Goal: Information Seeking & Learning: Learn about a topic

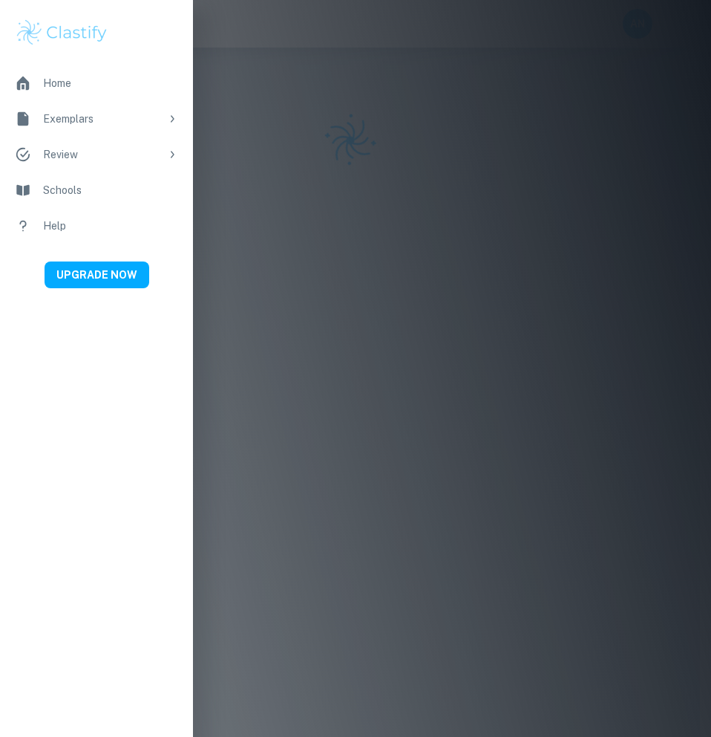
click at [87, 89] on div "Home" at bounding box center [110, 83] width 135 height 16
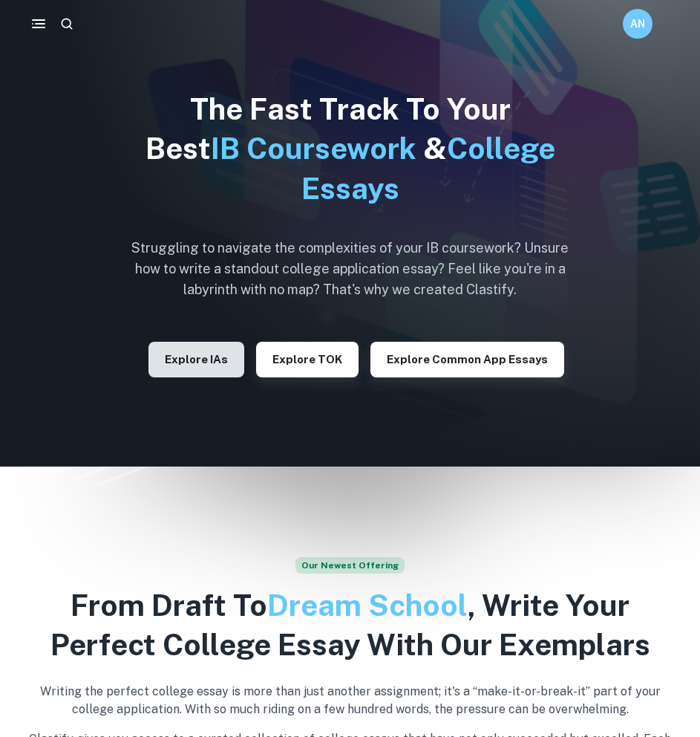
click at [203, 365] on button "Explore IAs" at bounding box center [197, 360] width 96 height 36
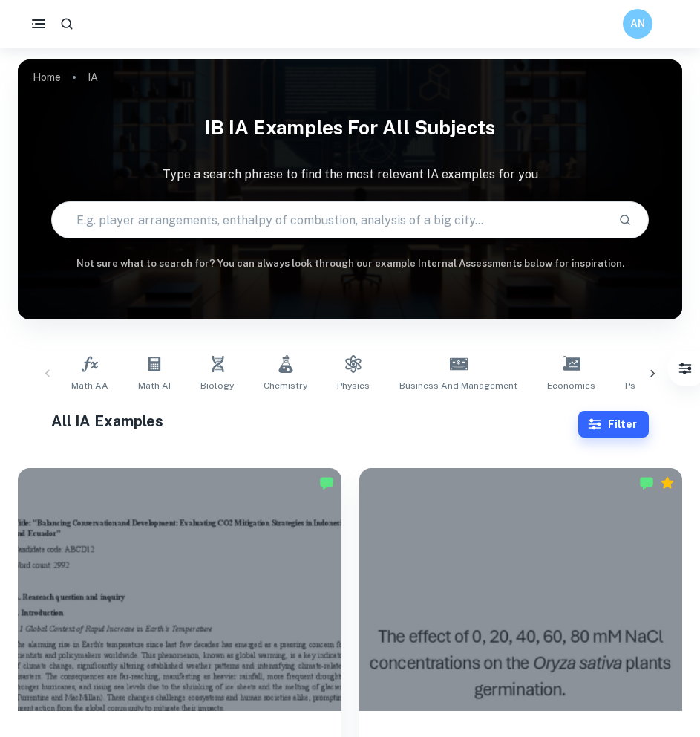
scroll to position [223, 0]
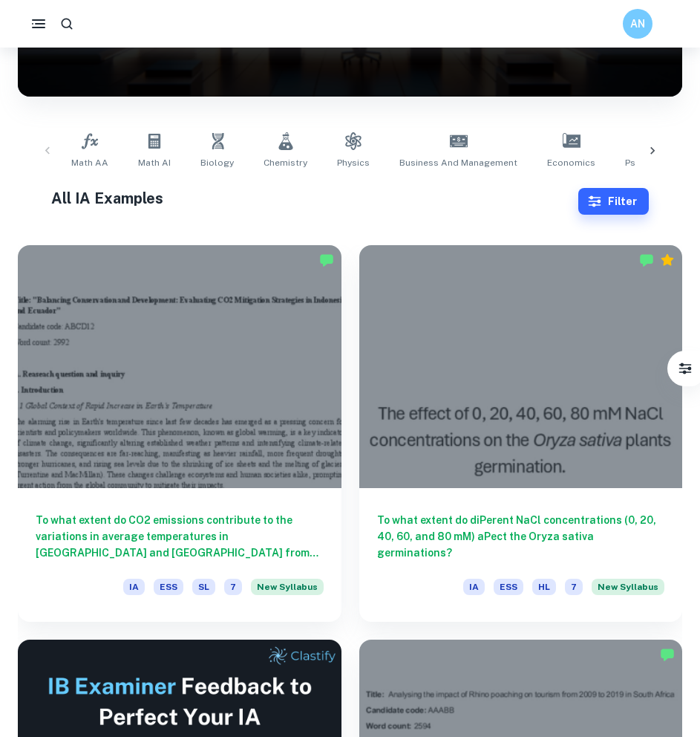
click at [42, 153] on div "Math AA Math AI Biology Chemistry Physics Business and Management Economics Psy…" at bounding box center [350, 150] width 641 height 49
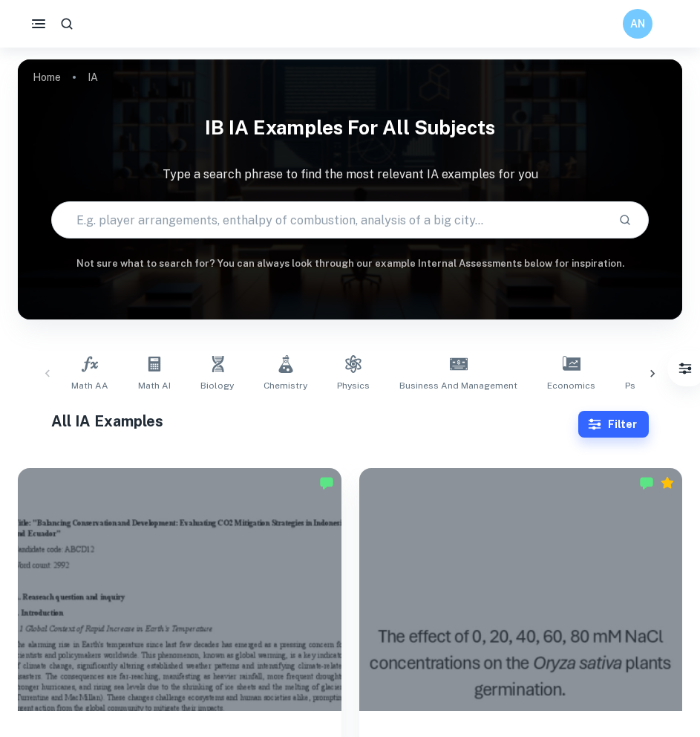
click at [47, 59] on div "Home IA IB IA examples for all subjects Type a search phrase to find the most r…" at bounding box center [350, 59] width 665 height 0
click at [53, 76] on link "Home" at bounding box center [47, 77] width 28 height 21
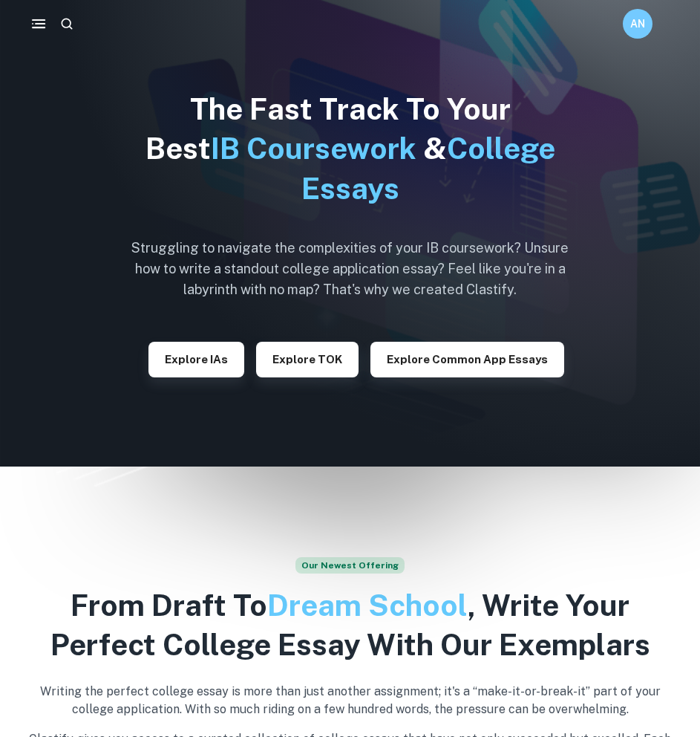
click at [36, 16] on icon "button" at bounding box center [39, 24] width 18 height 18
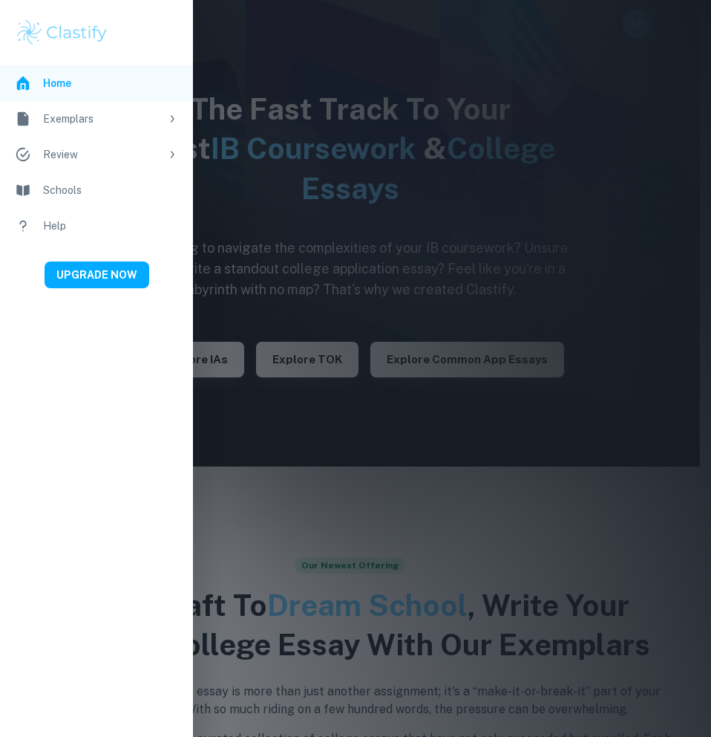
click at [260, 289] on div at bounding box center [355, 368] width 711 height 737
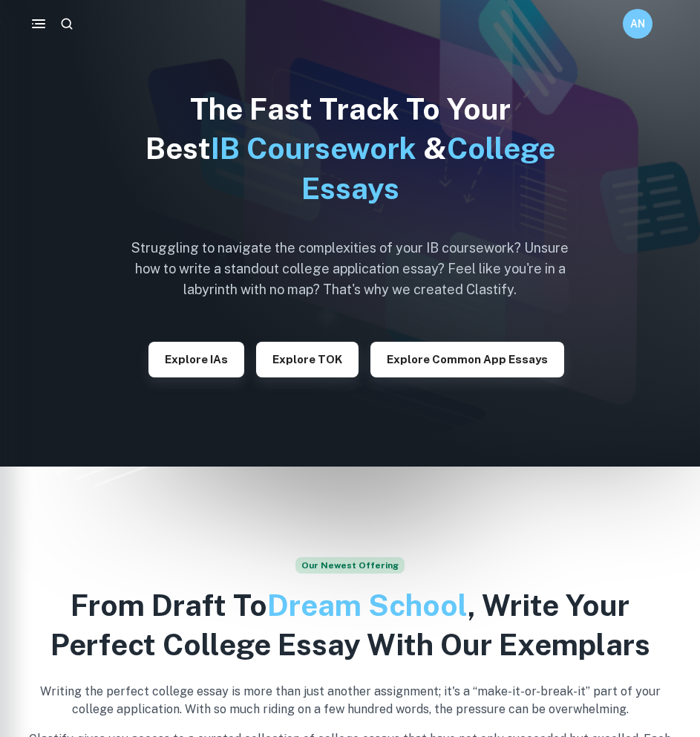
click at [203, 342] on button "Explore IAs" at bounding box center [197, 360] width 96 height 36
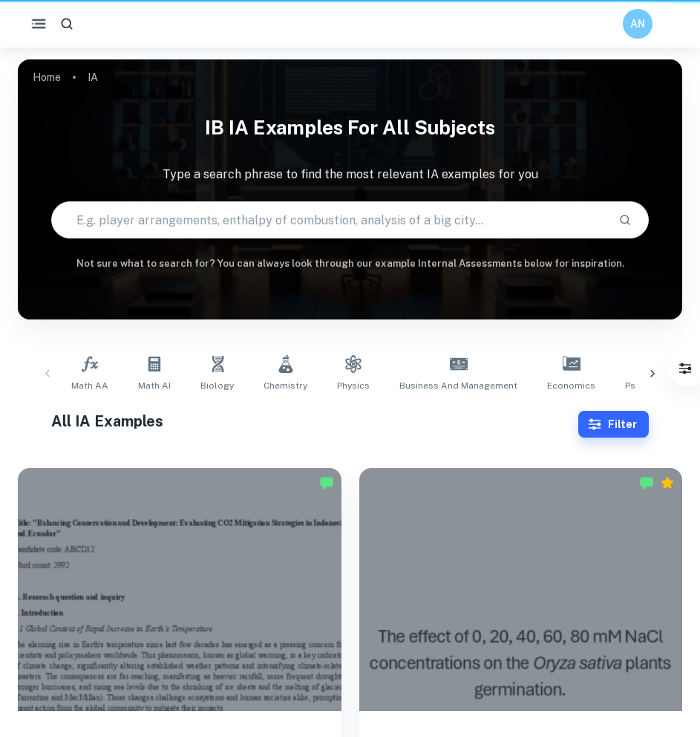
click at [39, 30] on icon "button" at bounding box center [39, 24] width 19 height 19
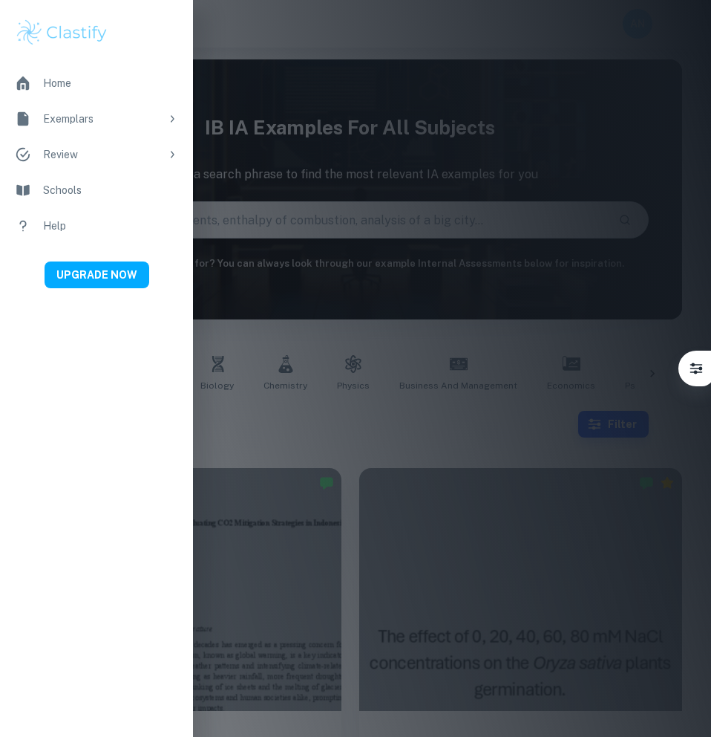
click at [74, 117] on div "Exemplars" at bounding box center [101, 119] width 117 height 16
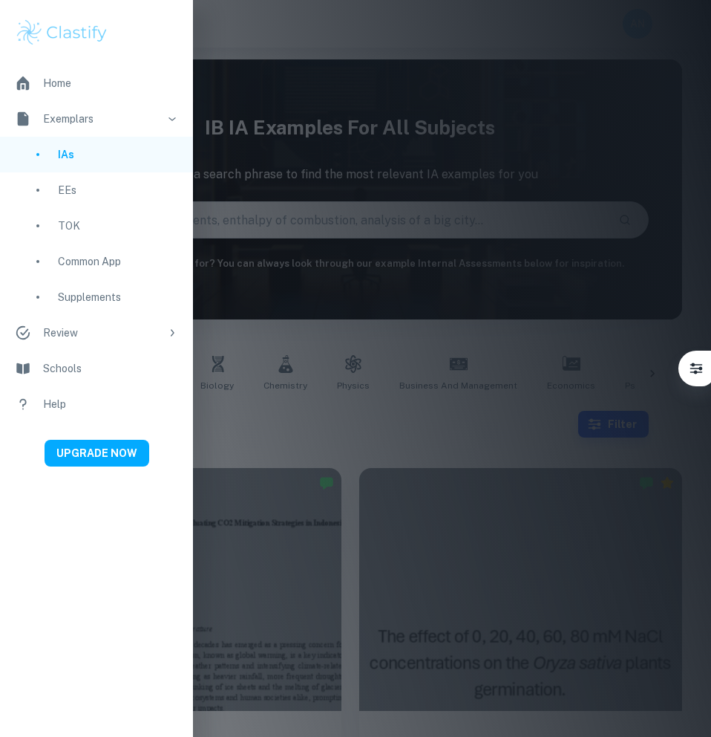
click at [101, 186] on div "EEs" at bounding box center [118, 190] width 120 height 16
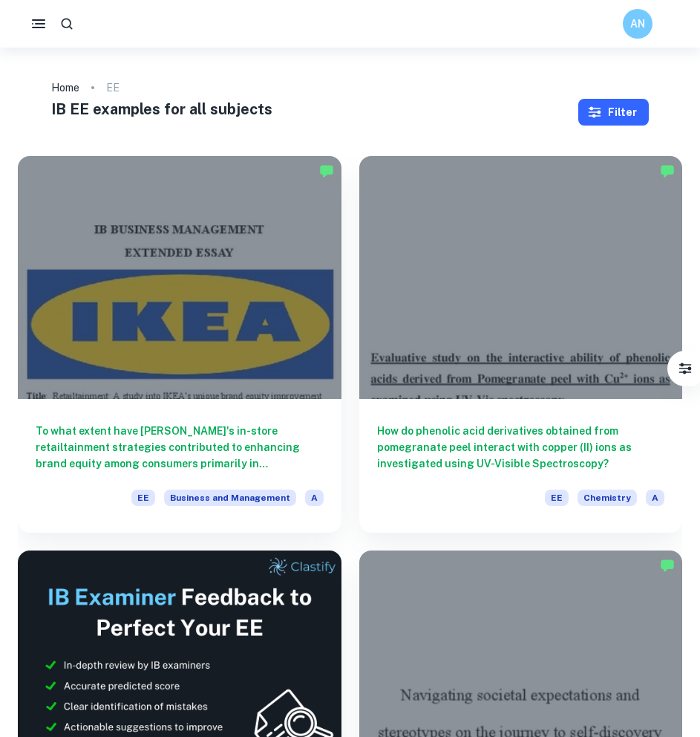
click at [597, 110] on icon "button" at bounding box center [594, 112] width 15 height 15
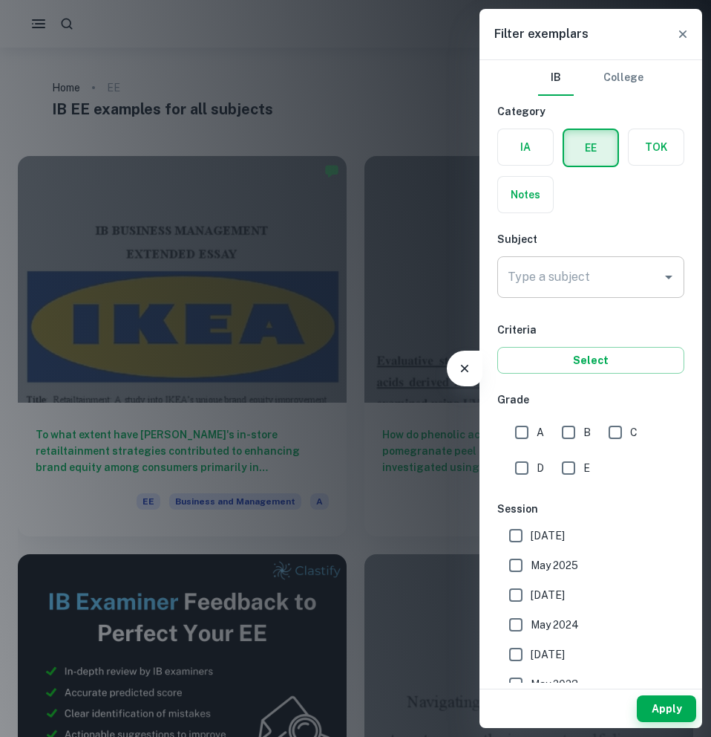
click at [604, 278] on input "Type a subject" at bounding box center [579, 277] width 151 height 28
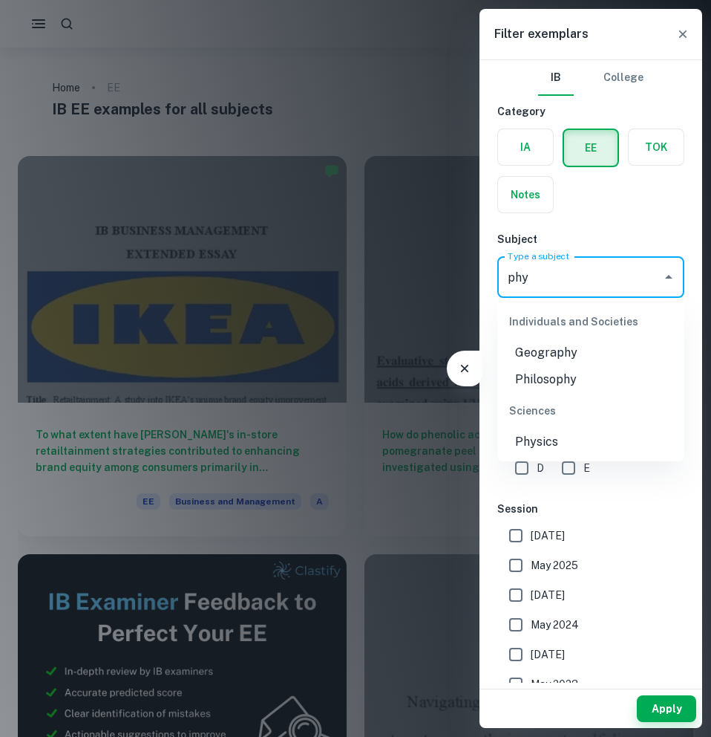
click at [553, 434] on li "Physics" at bounding box center [591, 441] width 187 height 27
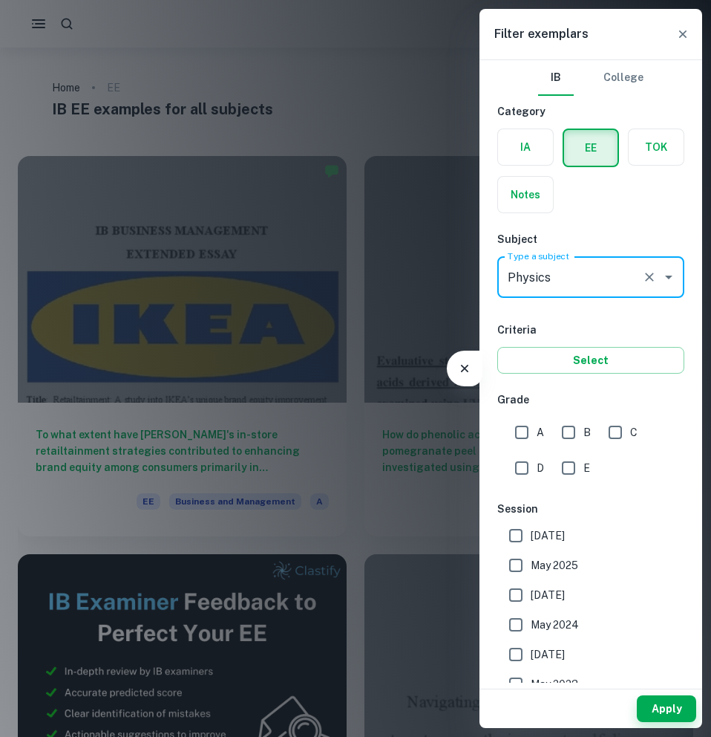
type input "Physics"
click at [529, 434] on input "A" at bounding box center [522, 432] width 30 height 30
checkbox input "true"
click at [666, 707] on button "Apply" at bounding box center [666, 708] width 59 height 27
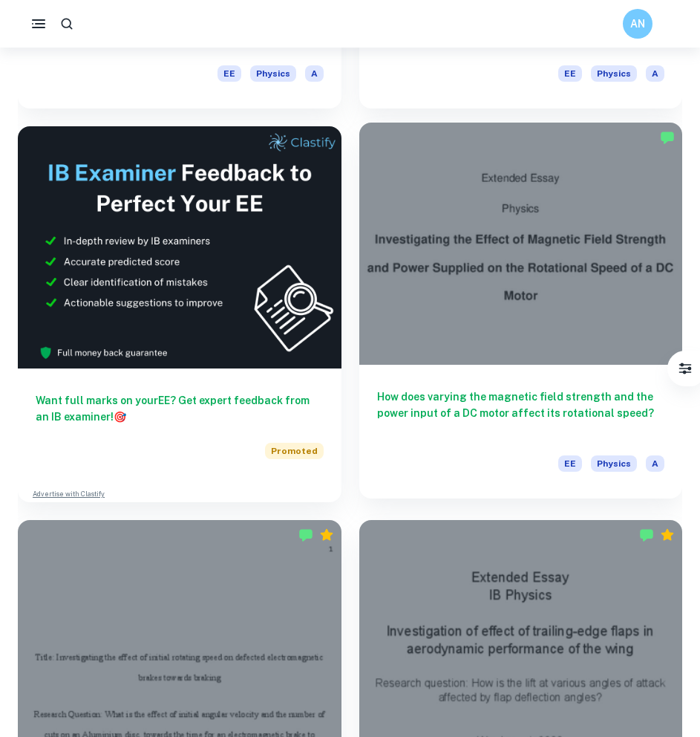
scroll to position [446, 0]
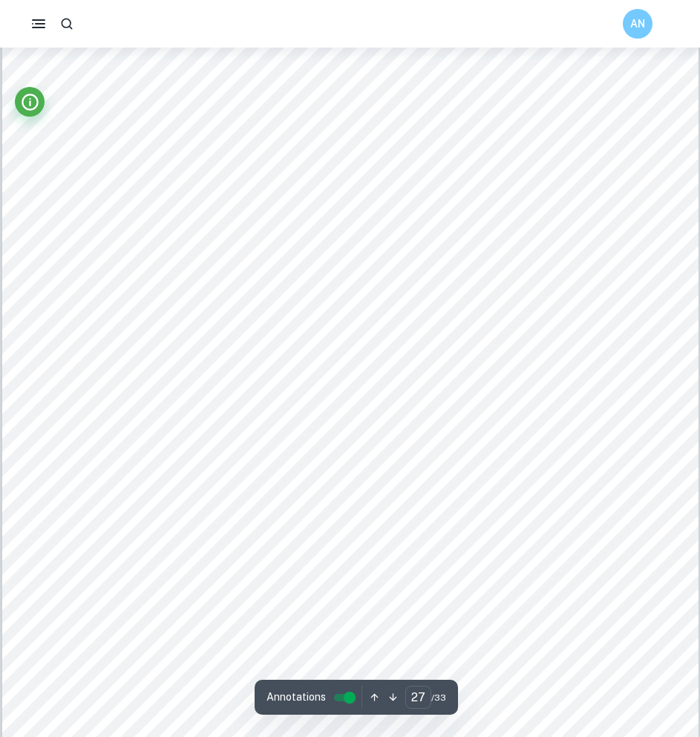
scroll to position [24407, 0]
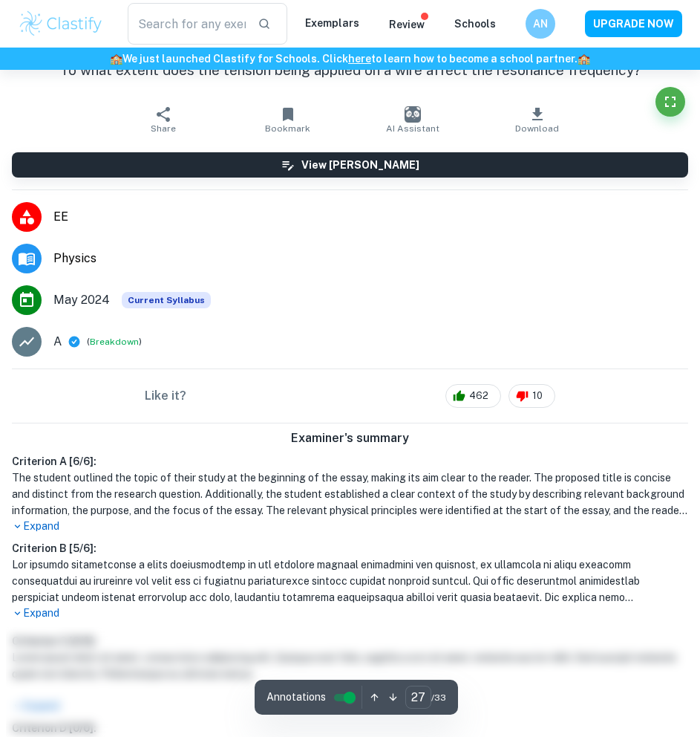
type input "20"
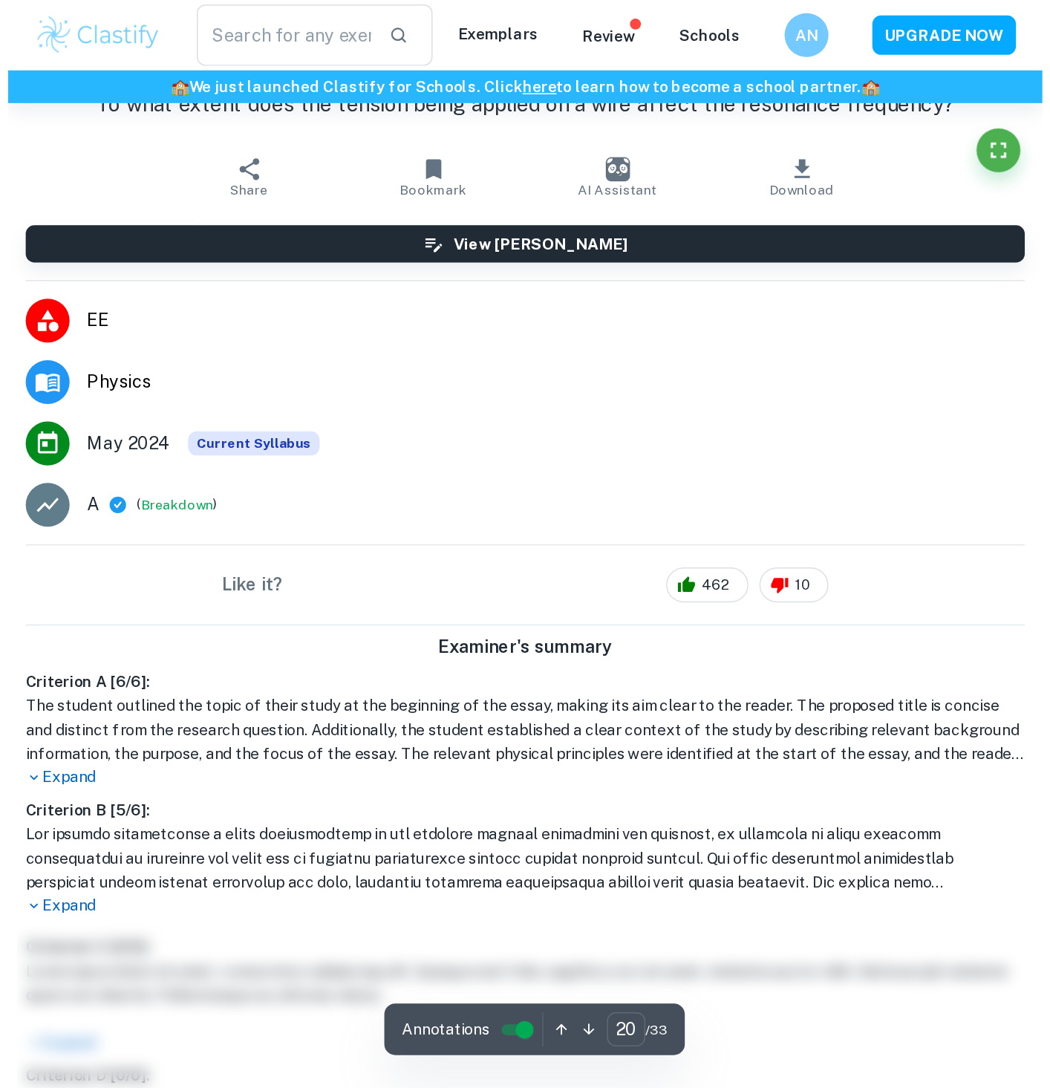
scroll to position [16329, 0]
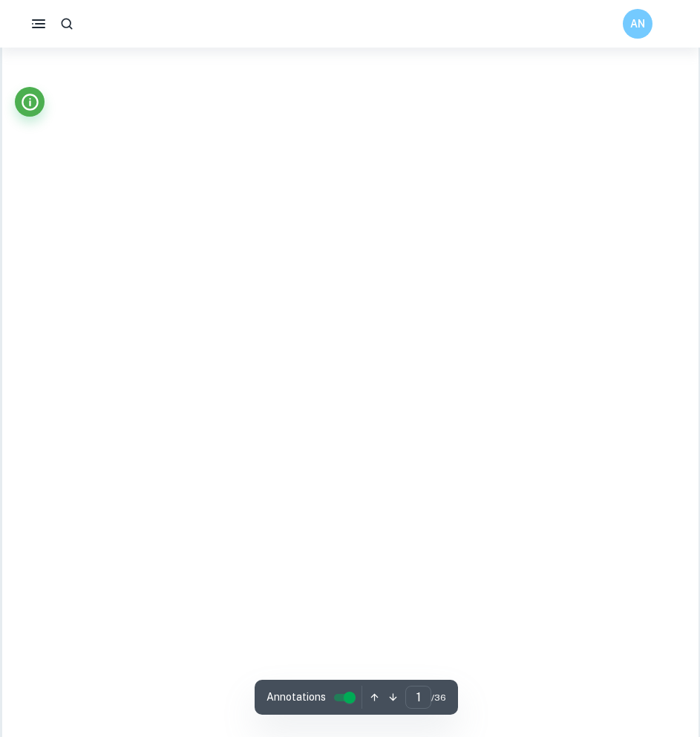
scroll to position [192, 0]
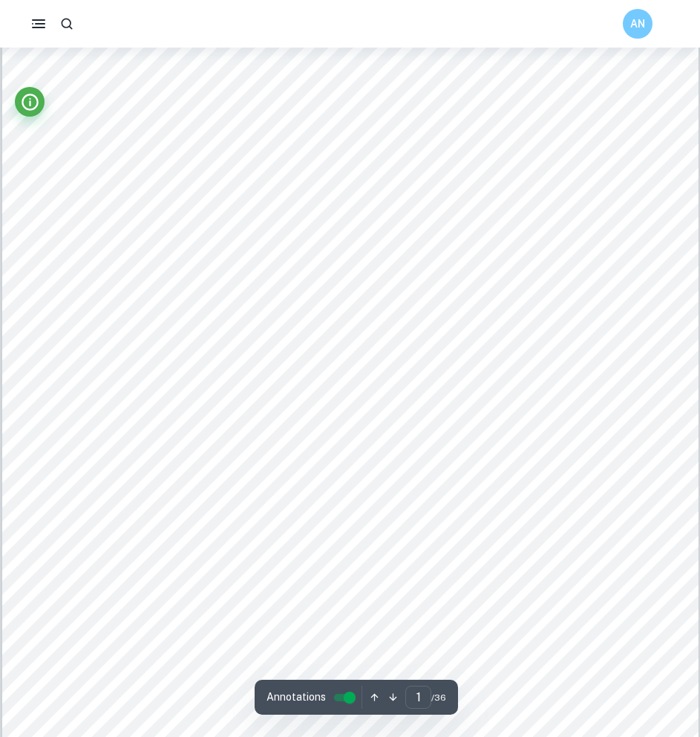
click at [678, 544] on html "We value your privacy We use cookies to enhance your browsing experience, serve…" at bounding box center [350, 176] width 700 height 737
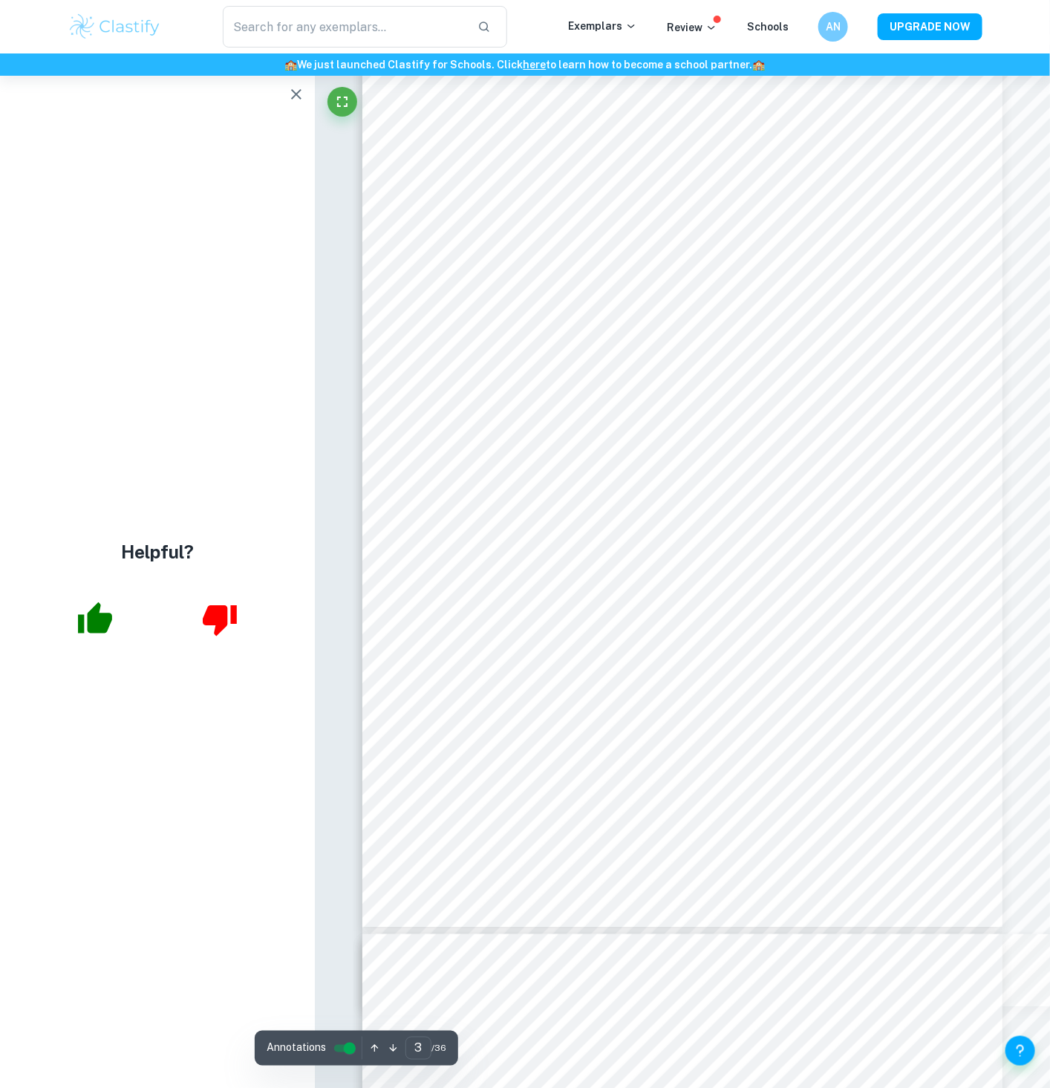
scroll to position [2075, 0]
type input "4"
